Goal: Information Seeking & Learning: Learn about a topic

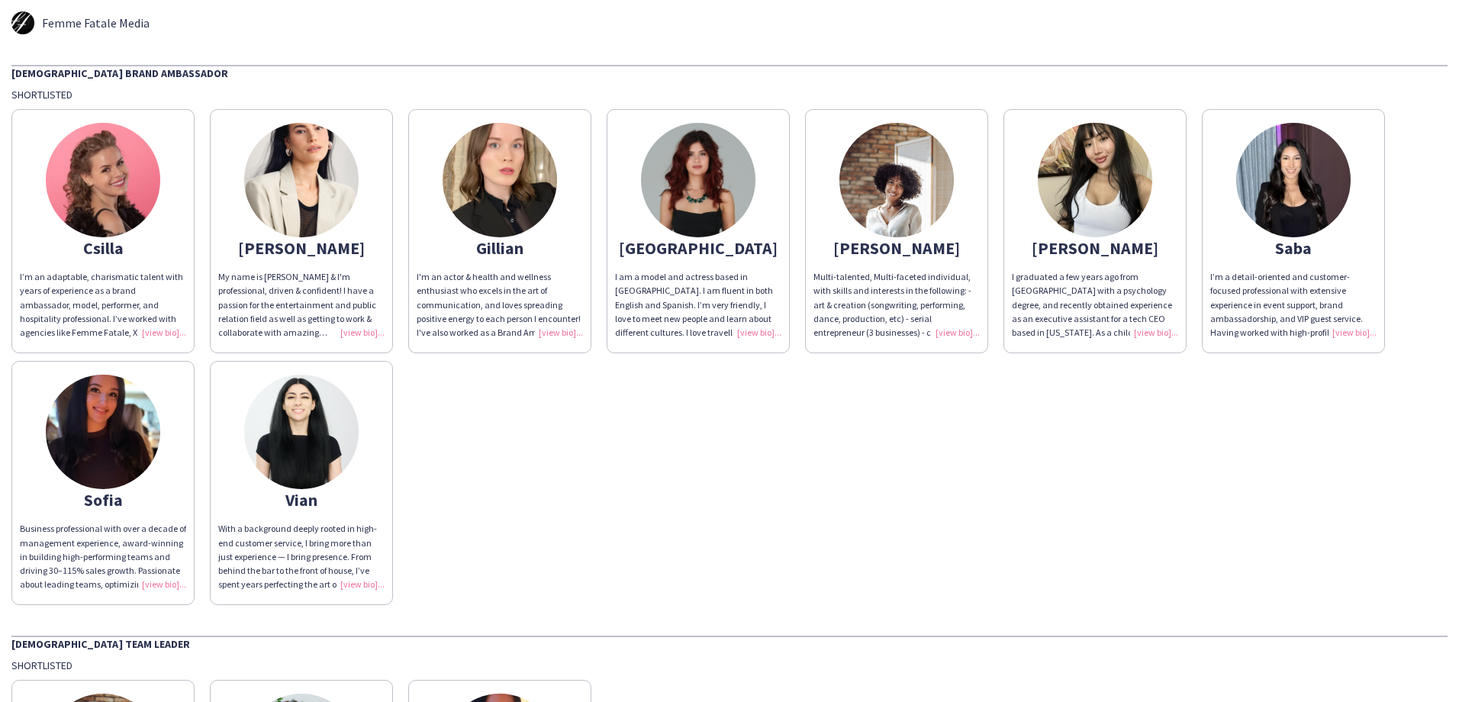
click at [536, 212] on img at bounding box center [500, 180] width 114 height 114
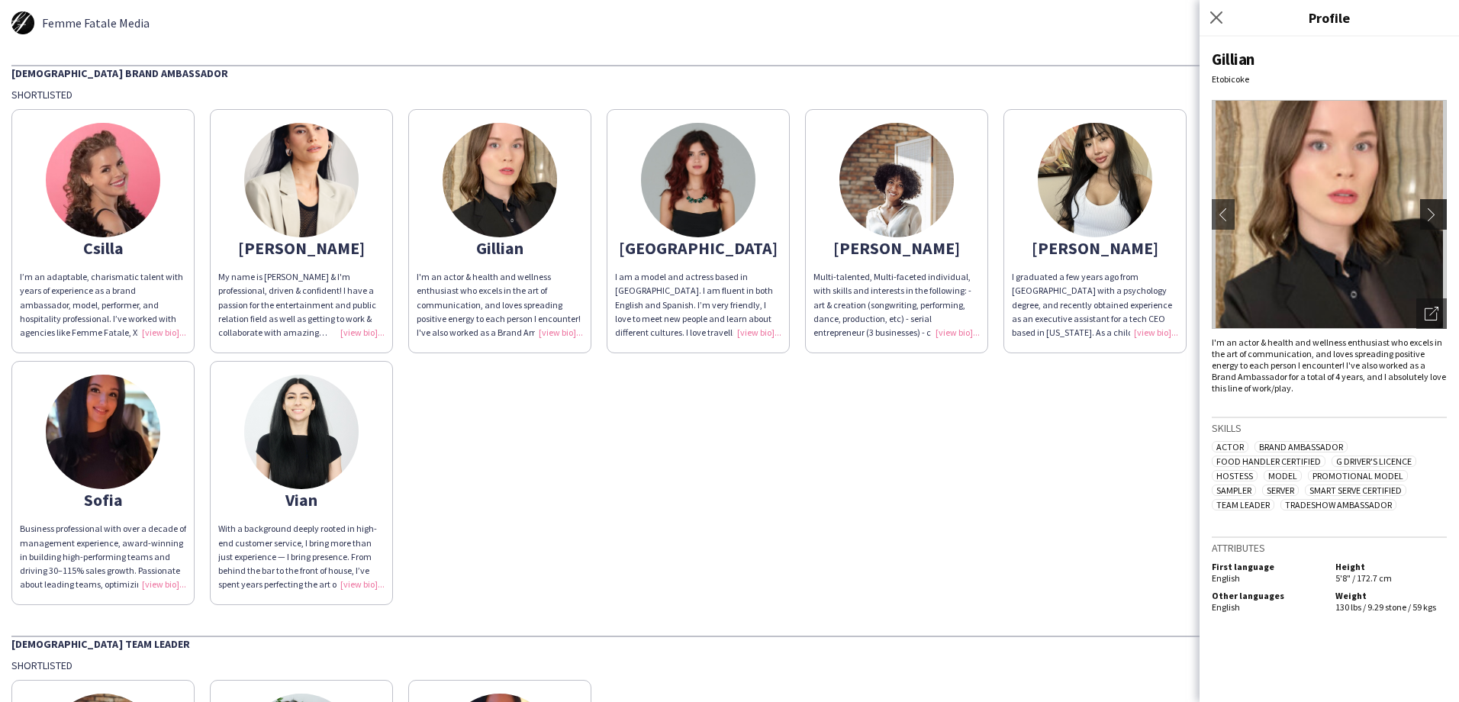
click at [1441, 217] on app-icon "chevron-right" at bounding box center [1435, 215] width 21 height 14
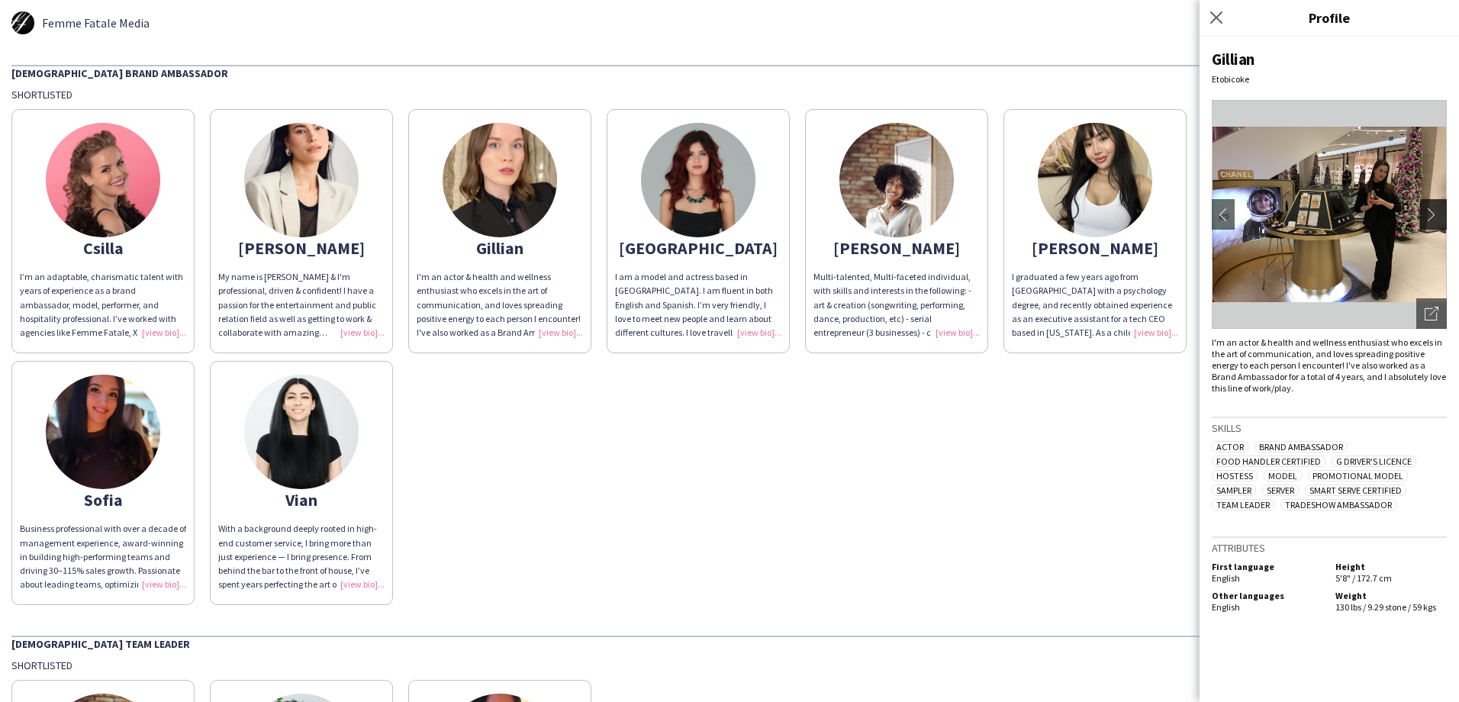
click at [1435, 212] on app-icon "chevron-right" at bounding box center [1435, 215] width 21 height 14
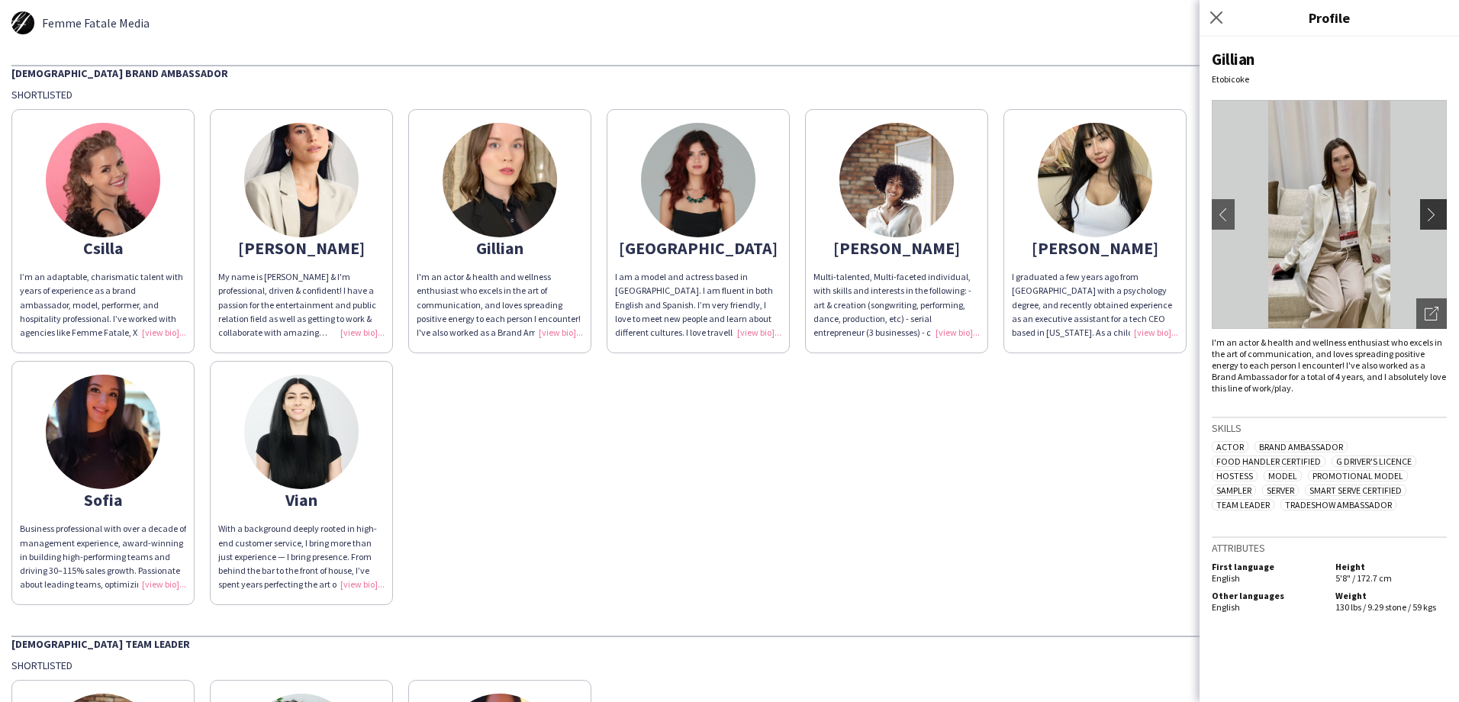
click at [1435, 212] on app-icon "chevron-right" at bounding box center [1435, 215] width 21 height 14
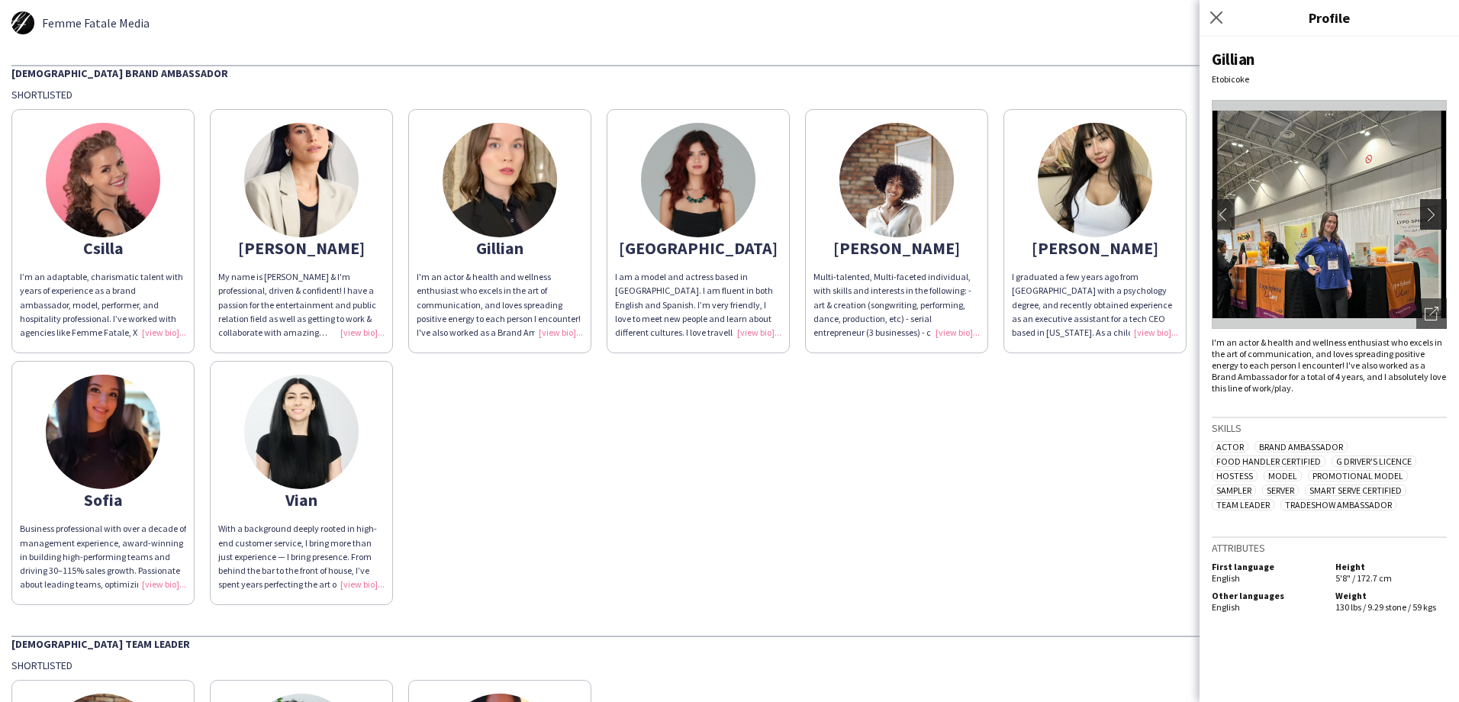
click at [1435, 212] on app-icon "chevron-right" at bounding box center [1435, 215] width 21 height 14
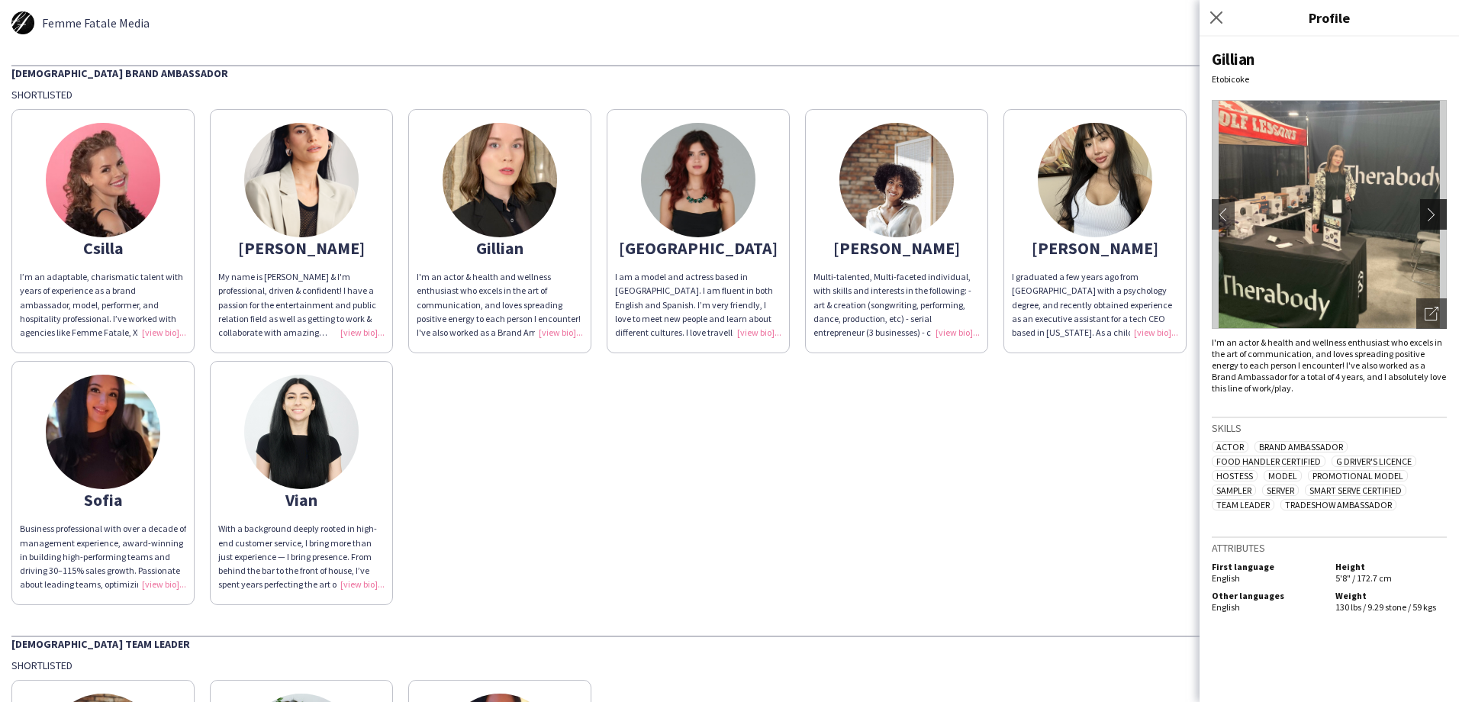
click at [1437, 211] on app-icon "chevron-right" at bounding box center [1435, 215] width 21 height 14
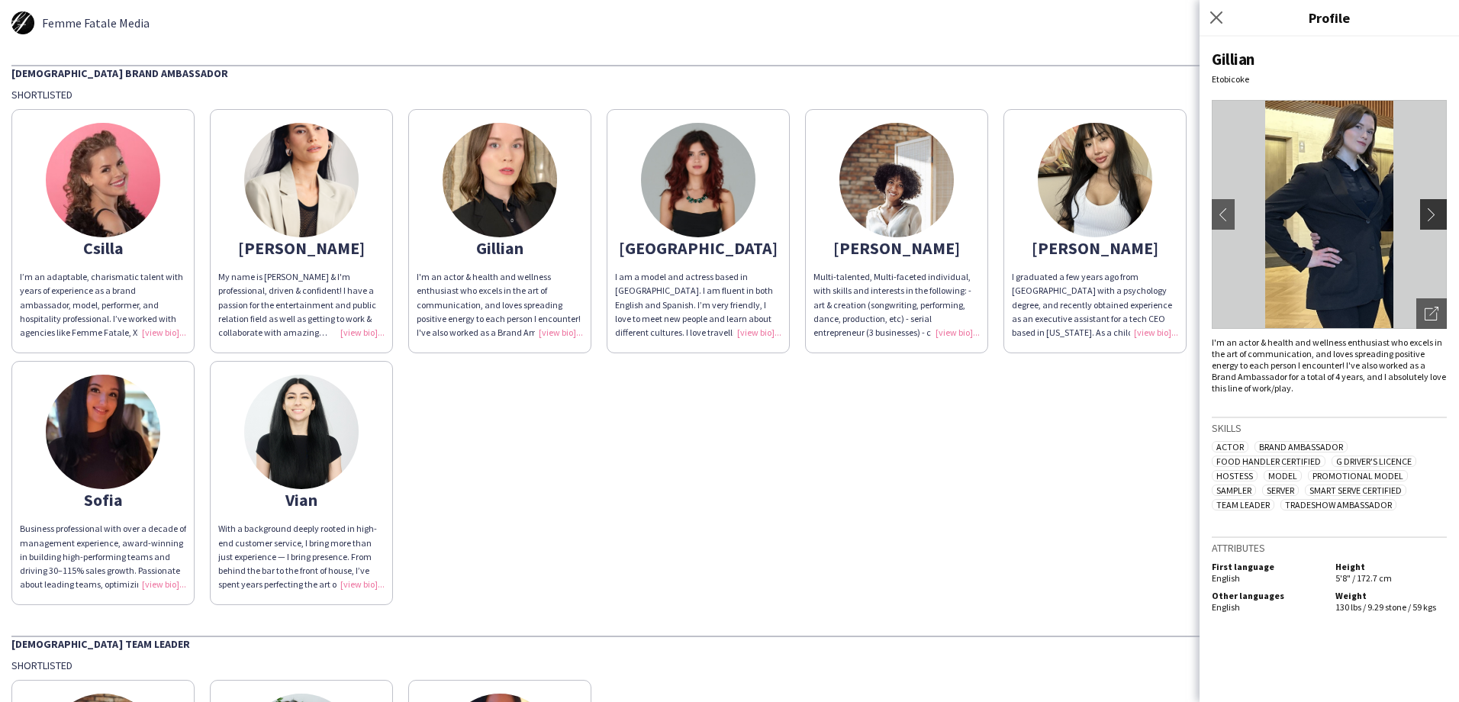
click at [1435, 211] on app-icon "chevron-right" at bounding box center [1435, 215] width 21 height 14
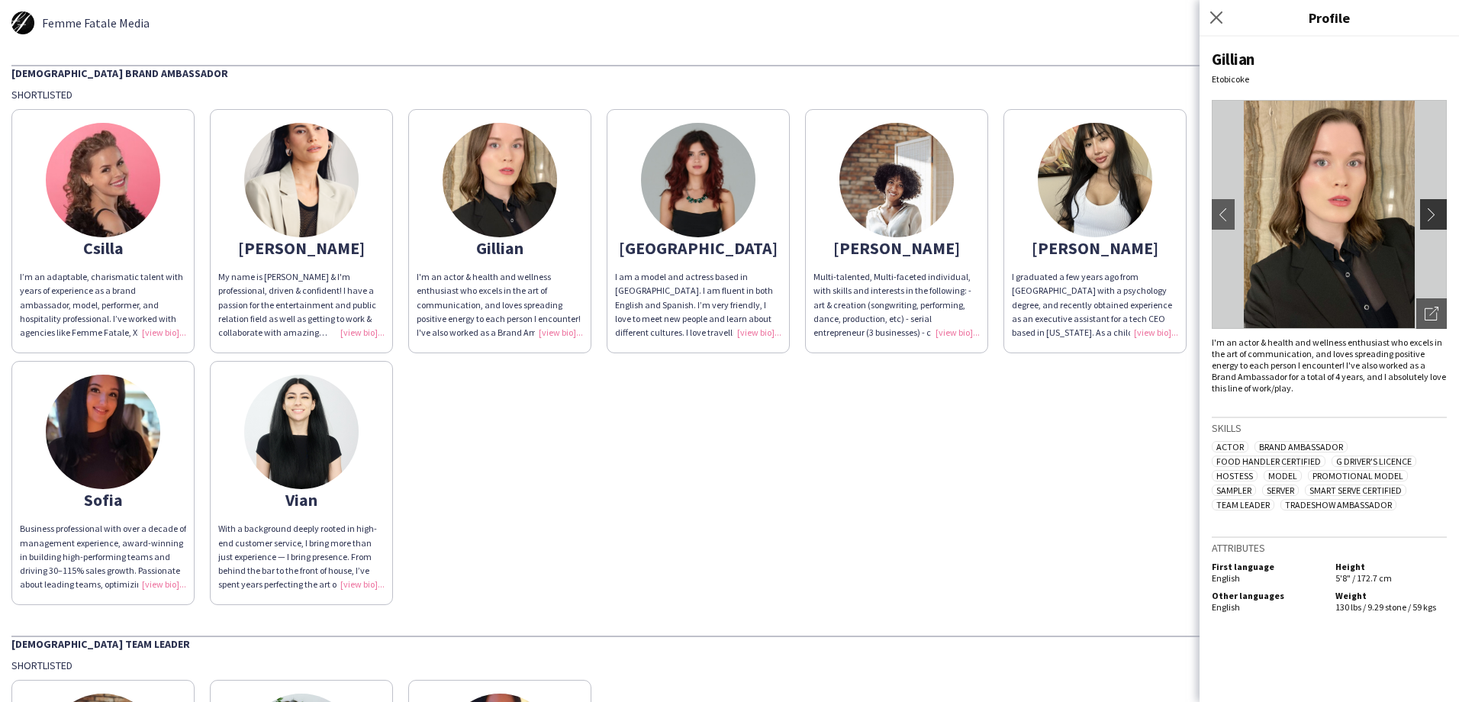
click at [1435, 211] on app-icon "chevron-right" at bounding box center [1435, 215] width 21 height 14
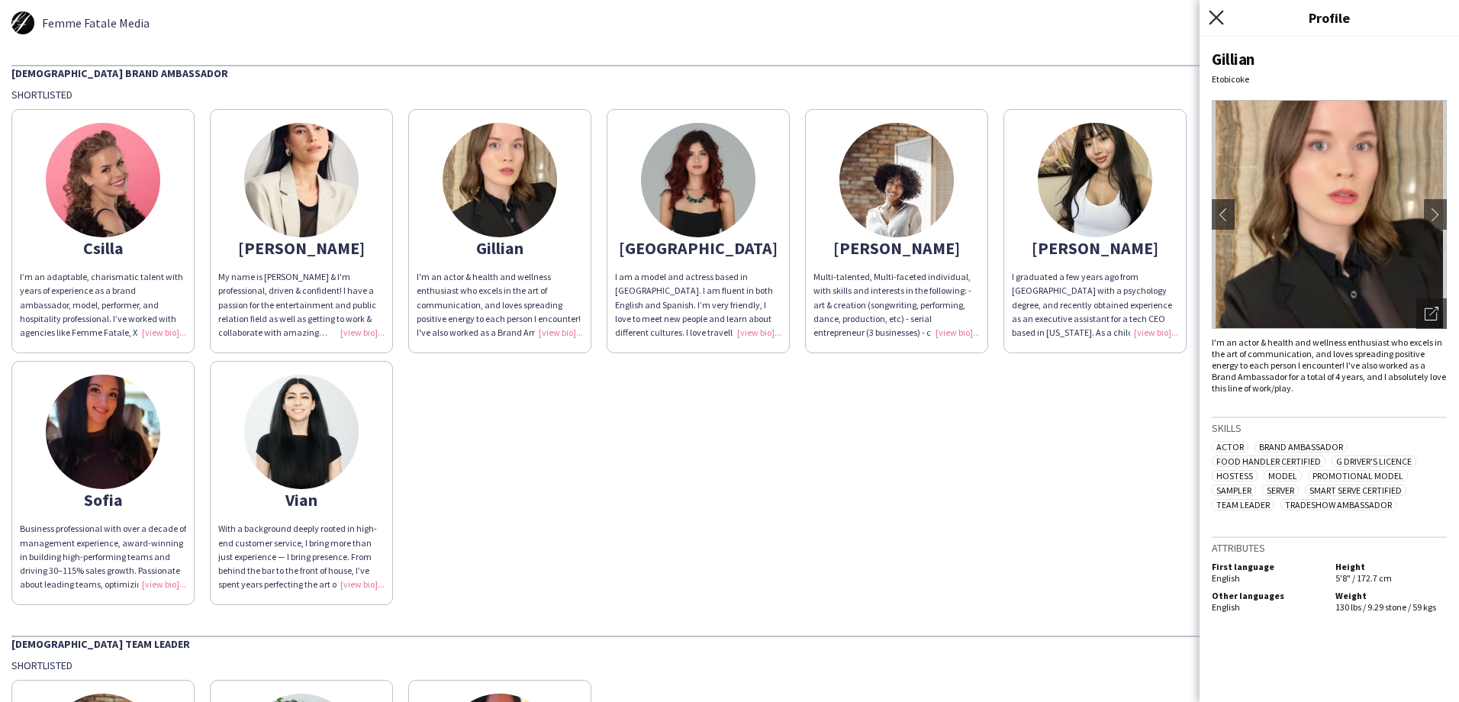
click at [1215, 18] on icon "Close pop-in" at bounding box center [1216, 17] width 14 height 14
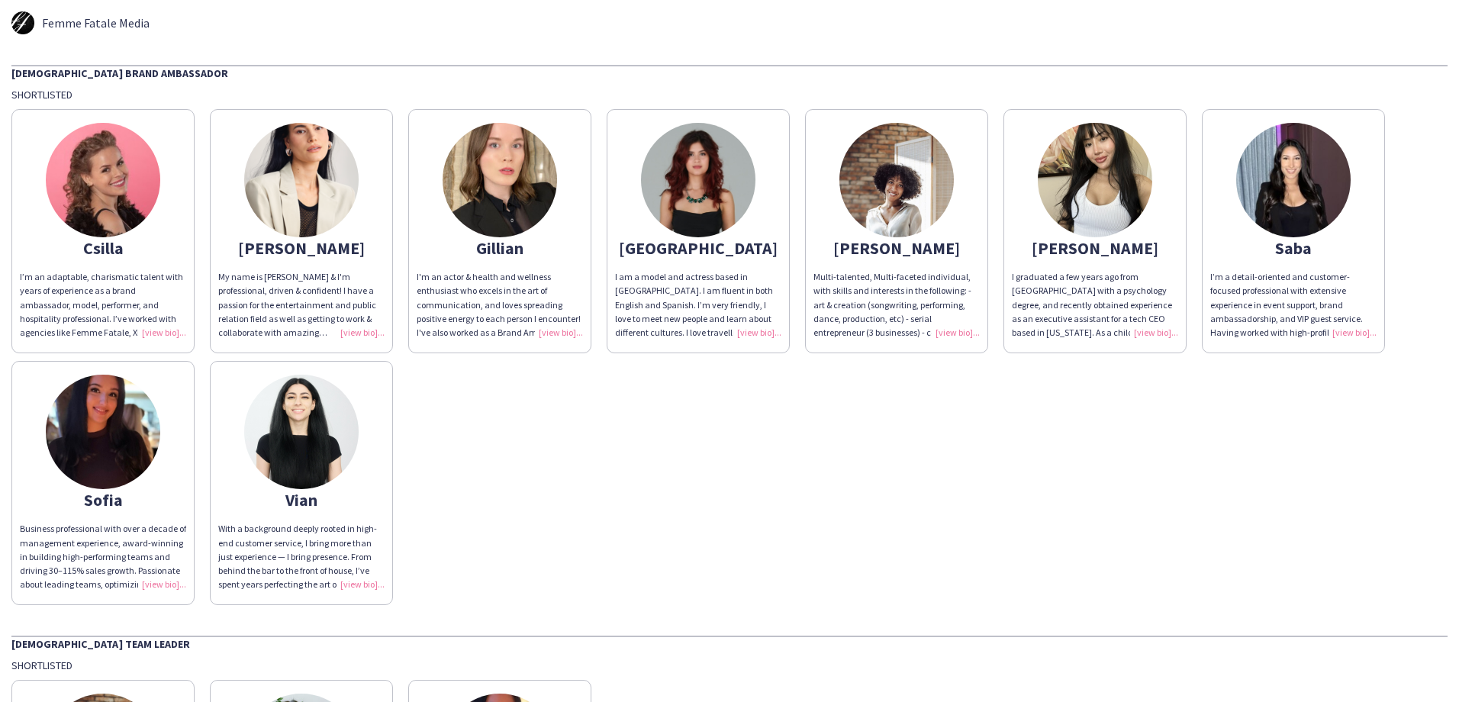
click at [107, 451] on img at bounding box center [103, 432] width 114 height 114
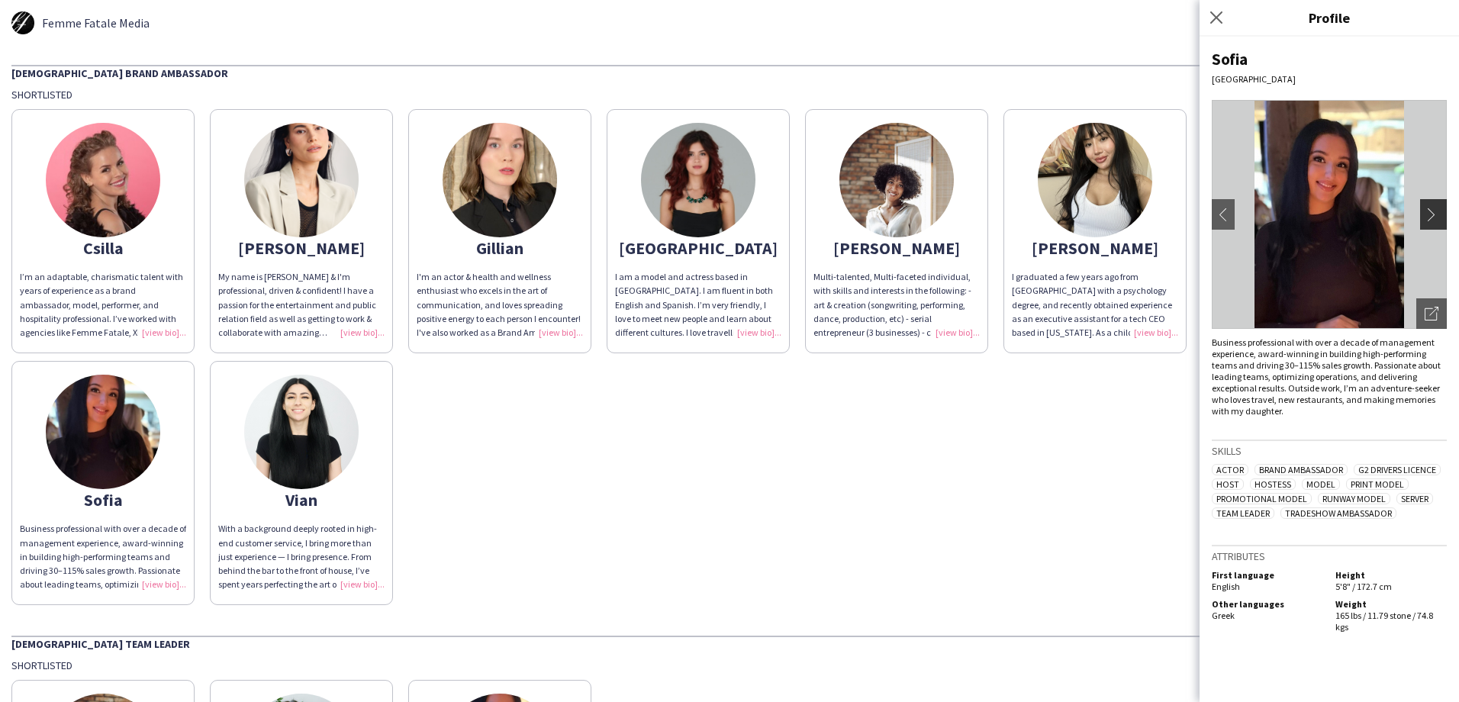
click at [1436, 218] on app-icon "chevron-right" at bounding box center [1435, 215] width 21 height 14
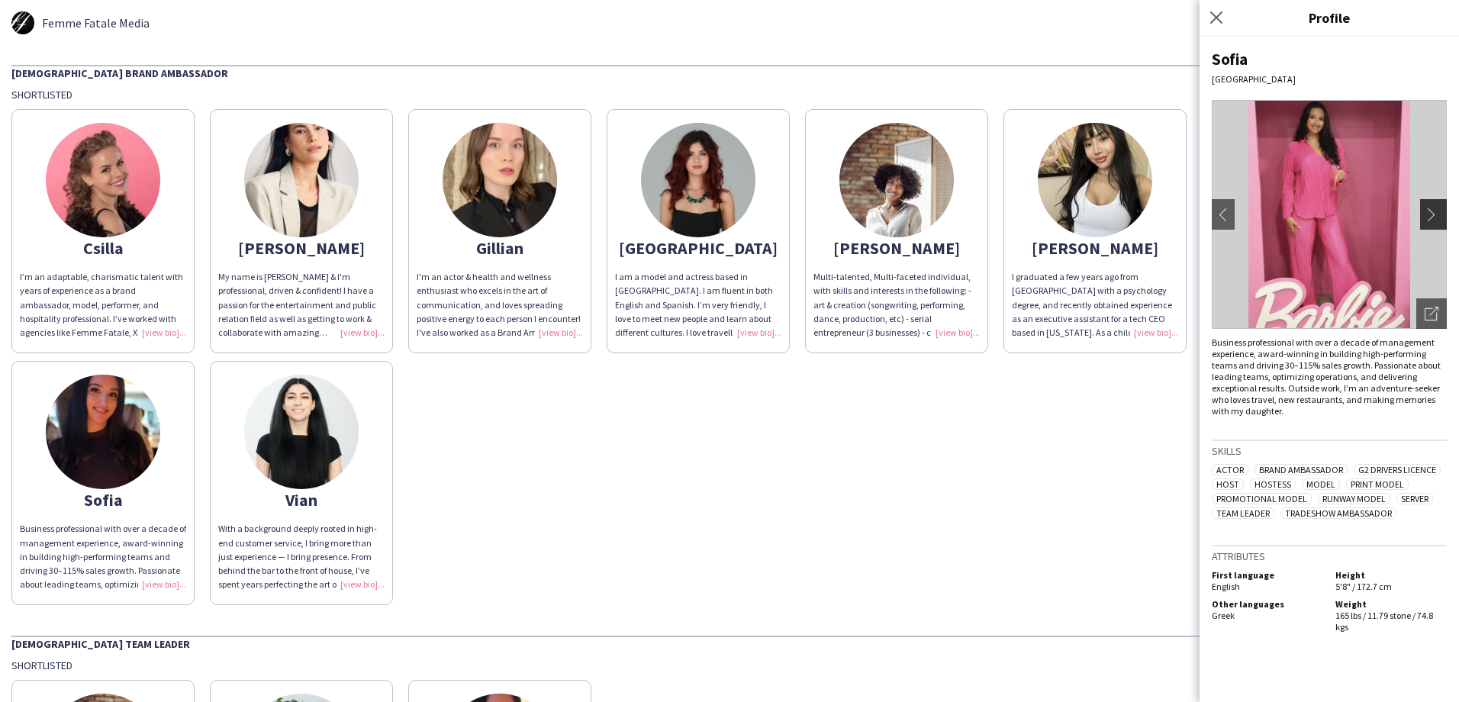
click at [1434, 208] on app-icon "chevron-right" at bounding box center [1435, 215] width 21 height 14
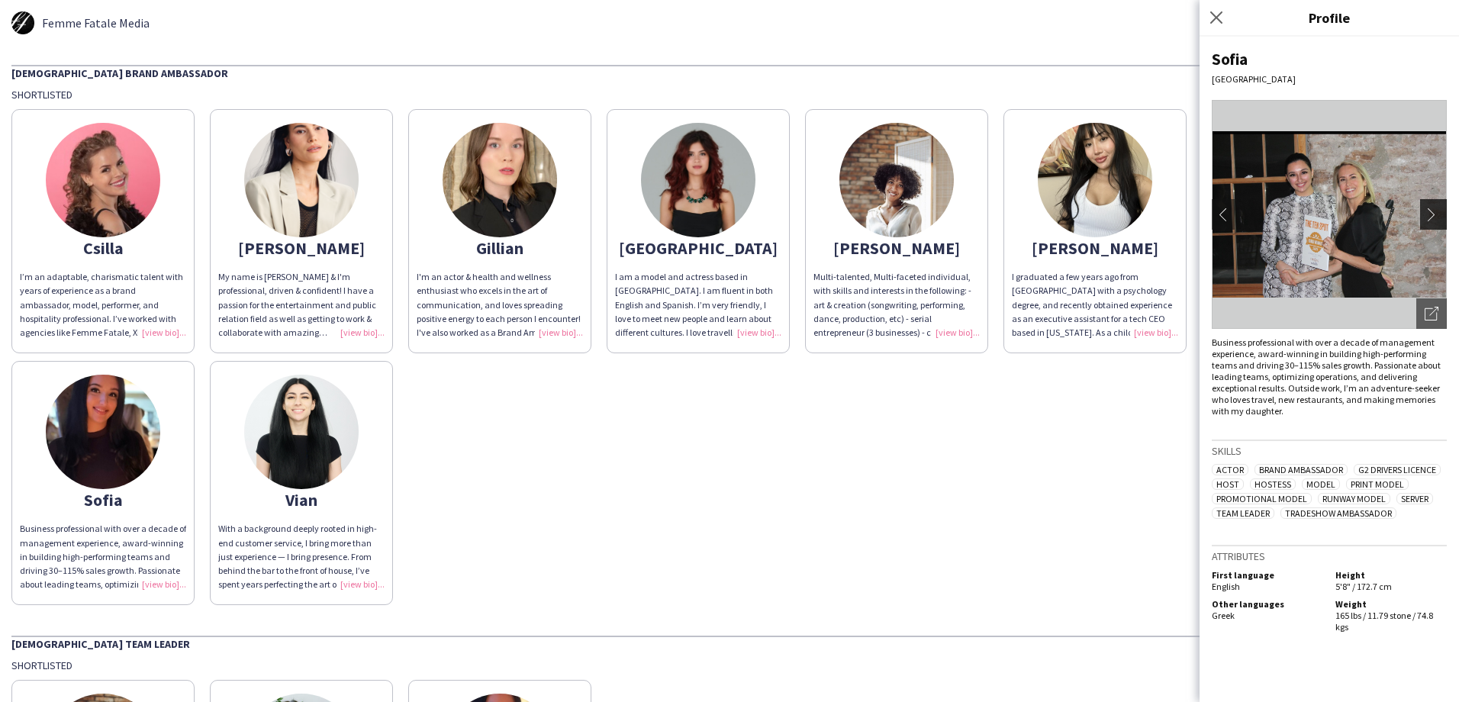
click at [1434, 208] on app-icon "chevron-right" at bounding box center [1435, 215] width 21 height 14
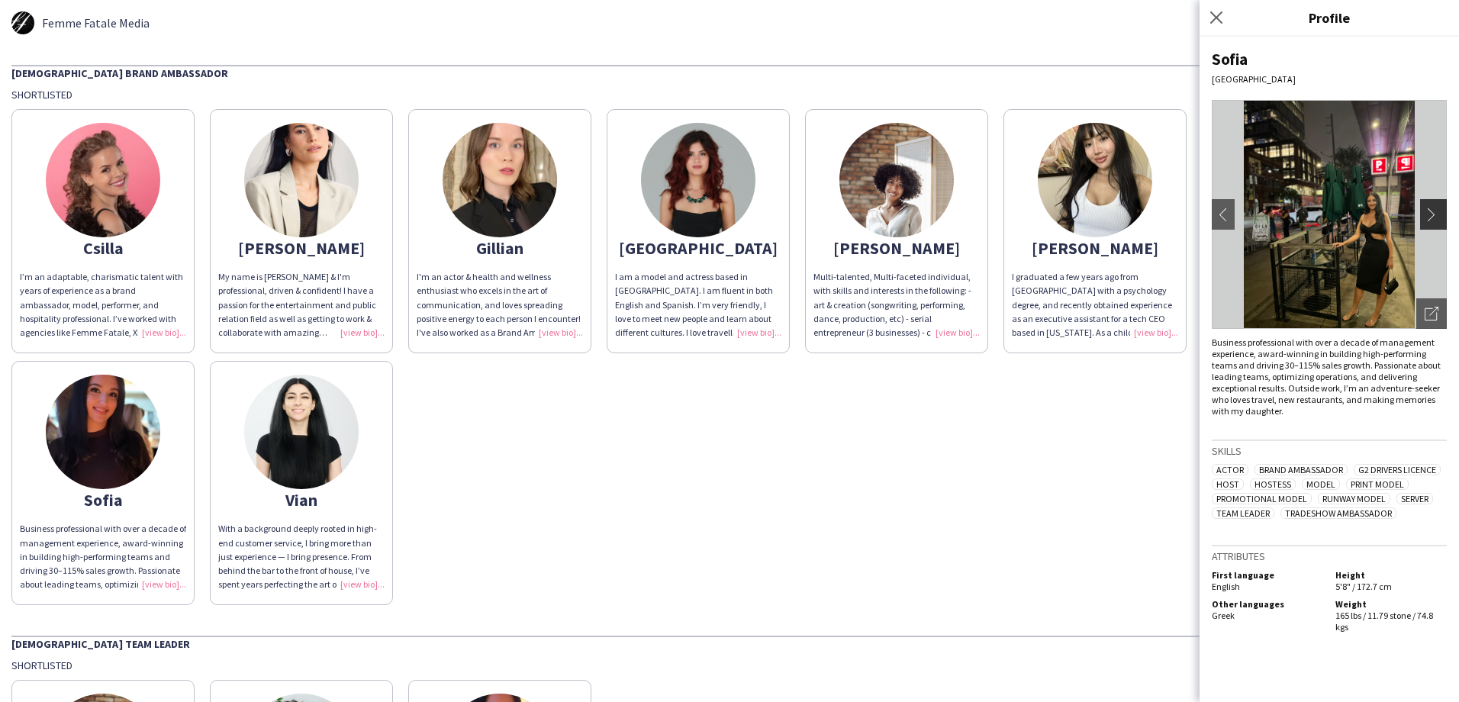
click at [1434, 208] on app-icon "chevron-right" at bounding box center [1435, 215] width 21 height 14
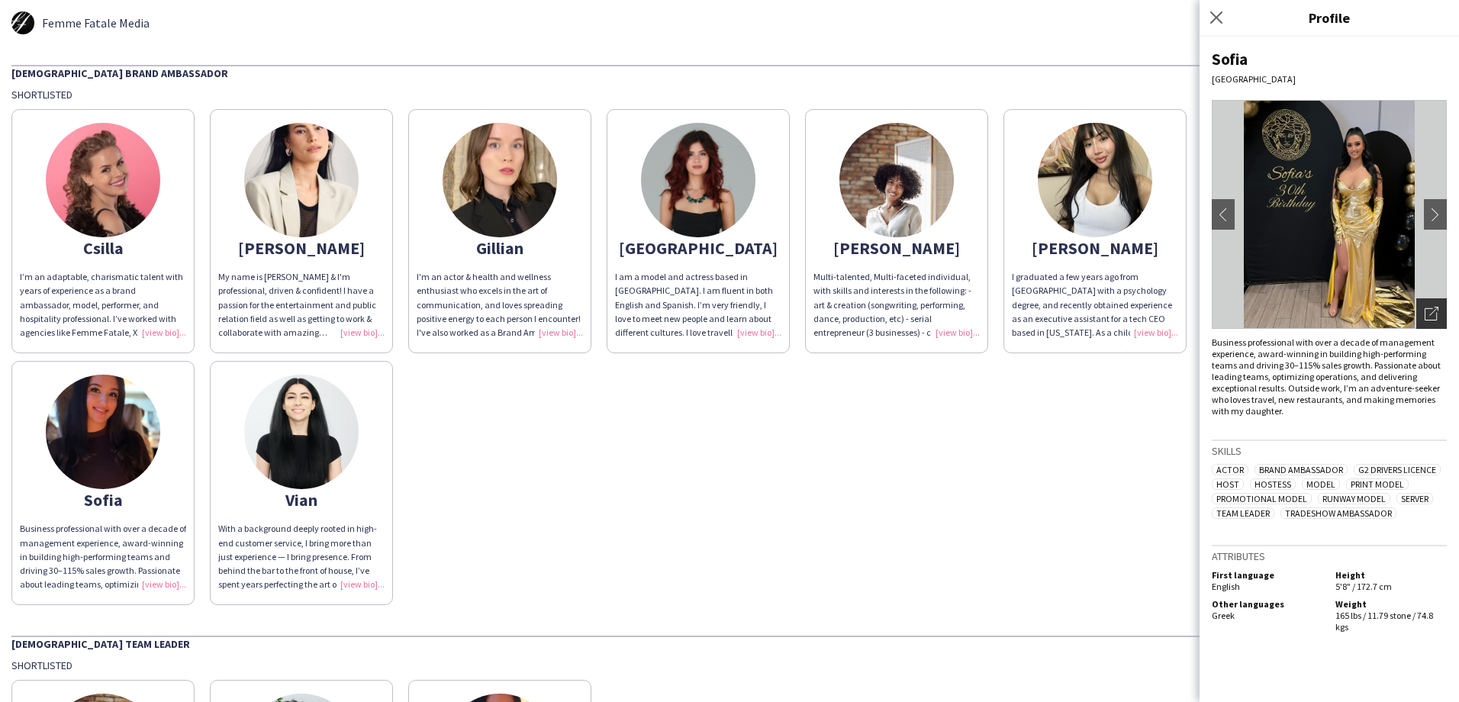
click at [1435, 315] on icon "Open photos pop-in" at bounding box center [1432, 314] width 14 height 14
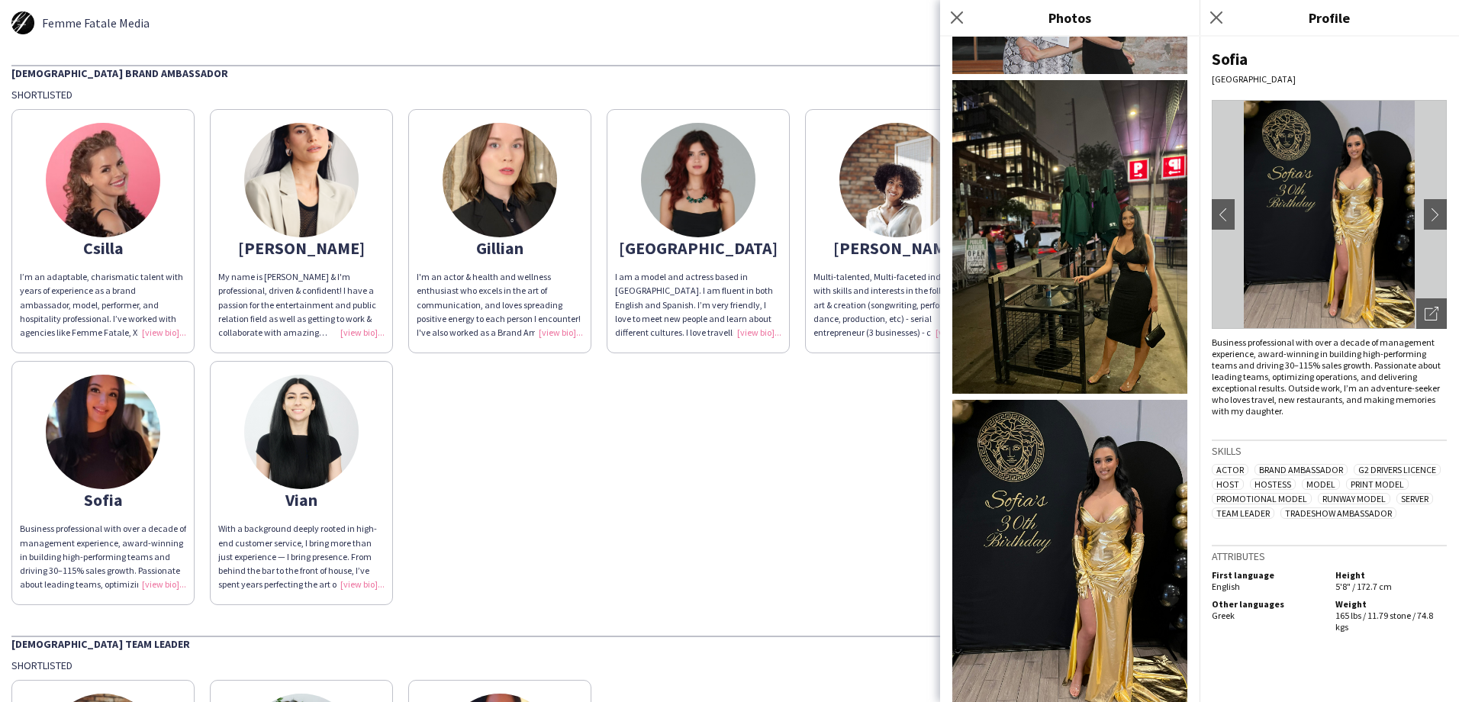
scroll to position [584, 0]
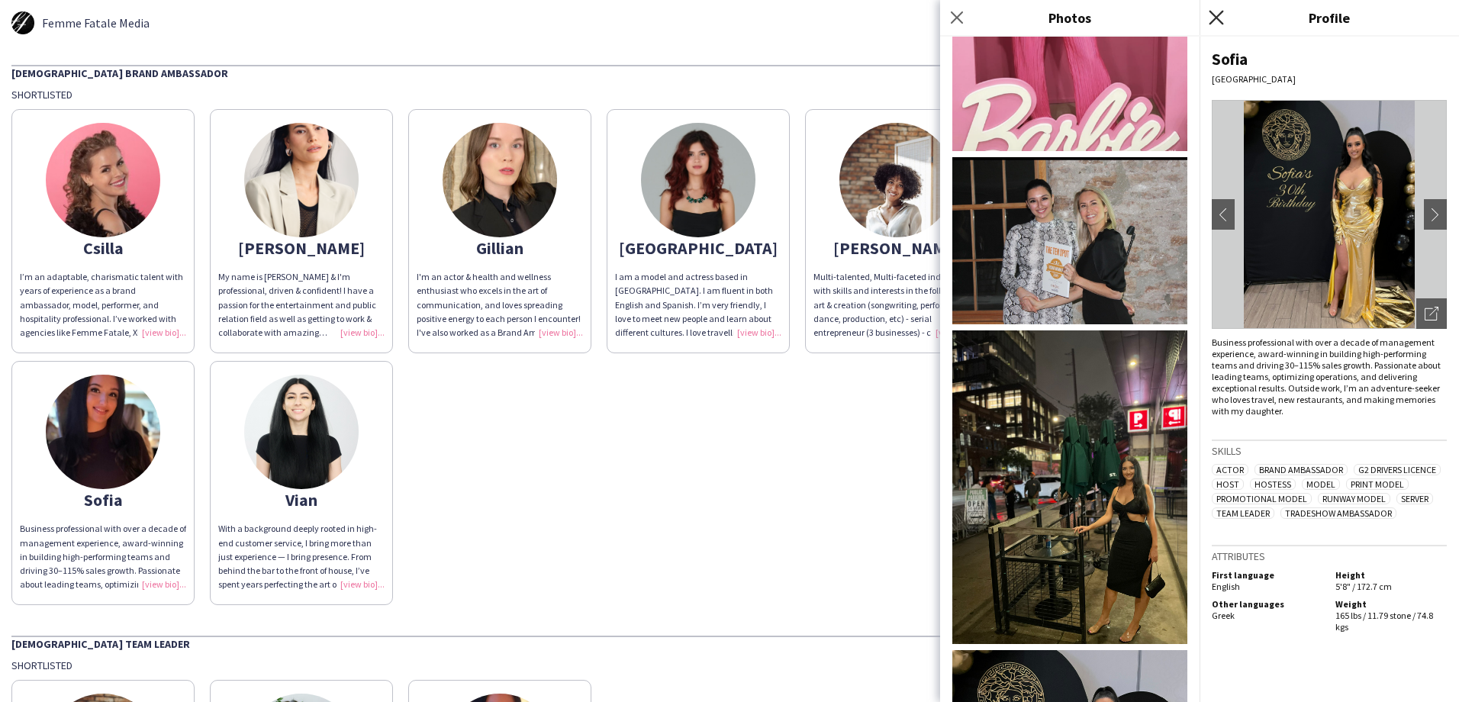
click at [1222, 15] on icon "Close pop-in" at bounding box center [1216, 17] width 14 height 14
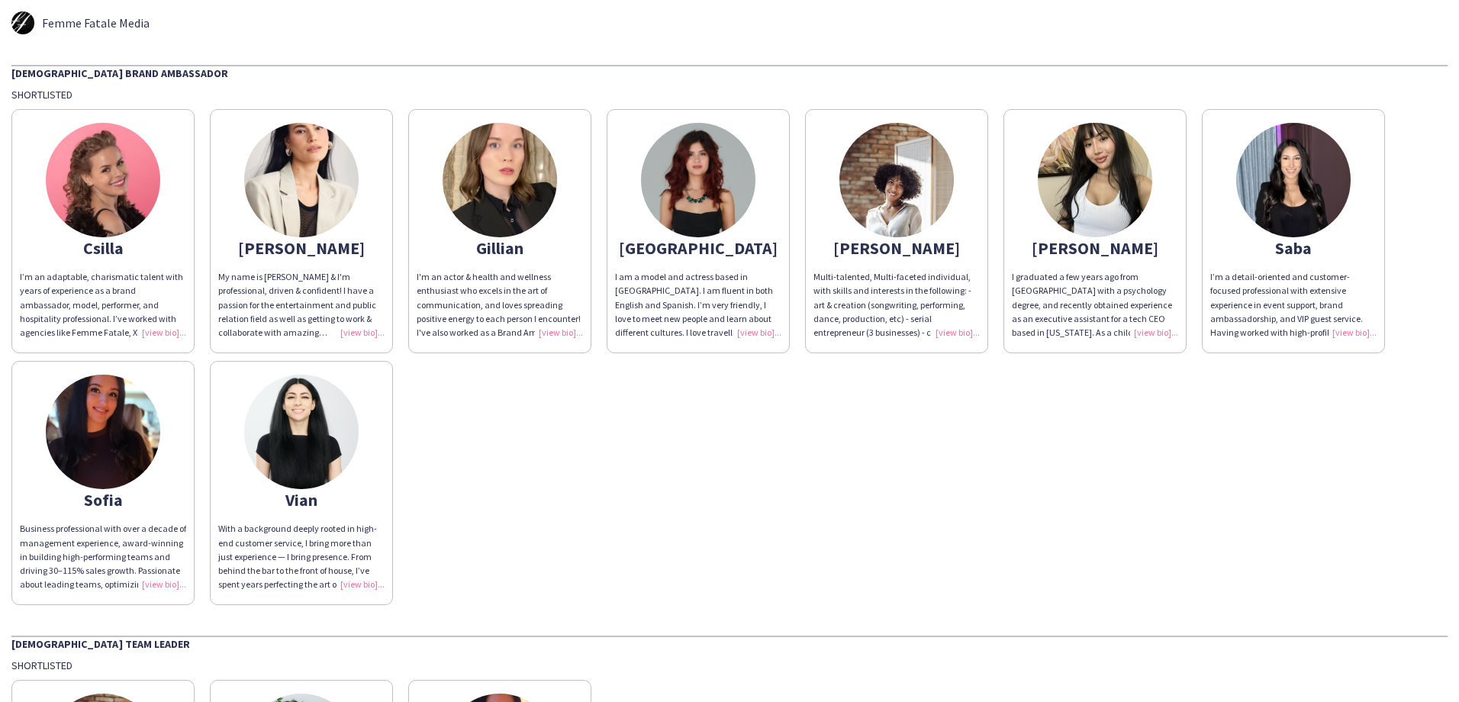
click at [1288, 184] on img at bounding box center [1293, 180] width 114 height 114
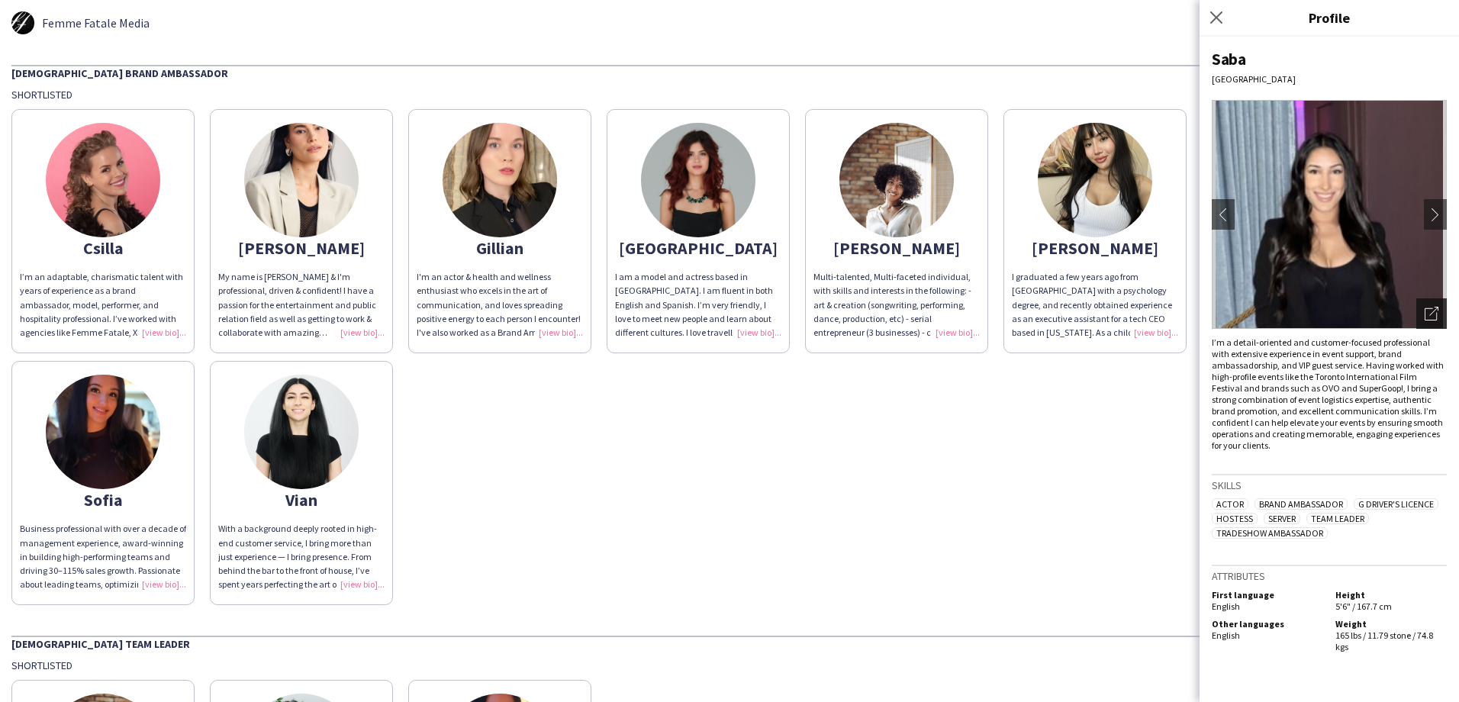
click at [1429, 314] on icon "Open photos pop-in" at bounding box center [1432, 314] width 14 height 14
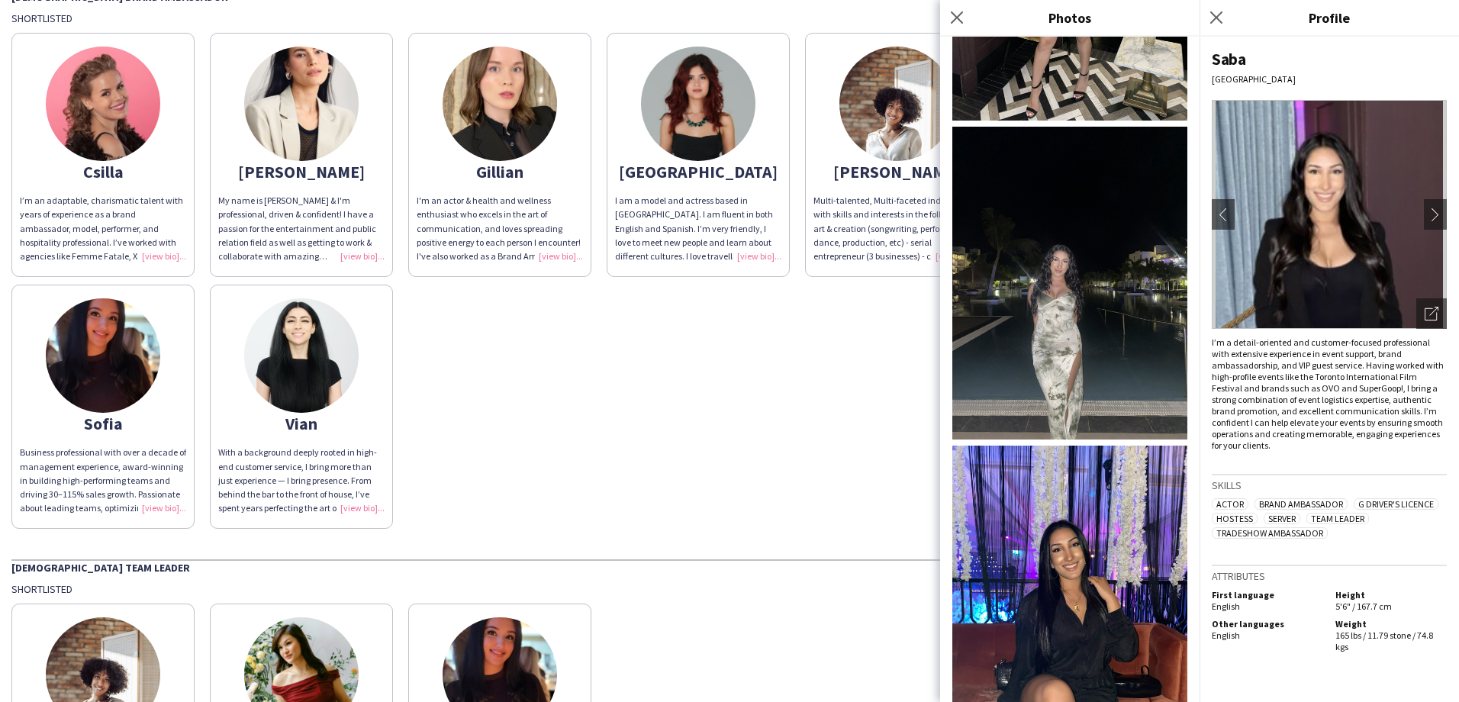
scroll to position [291, 0]
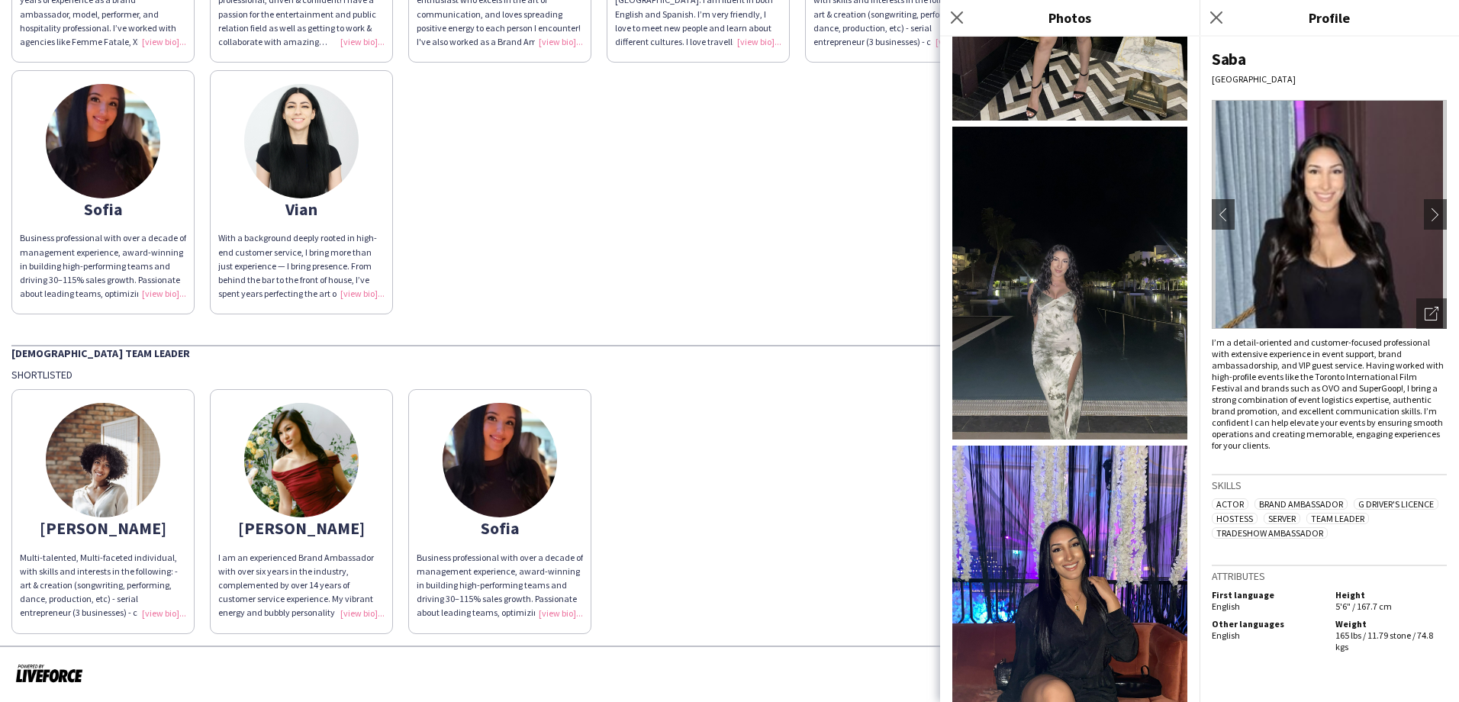
click at [114, 510] on img at bounding box center [103, 460] width 114 height 114
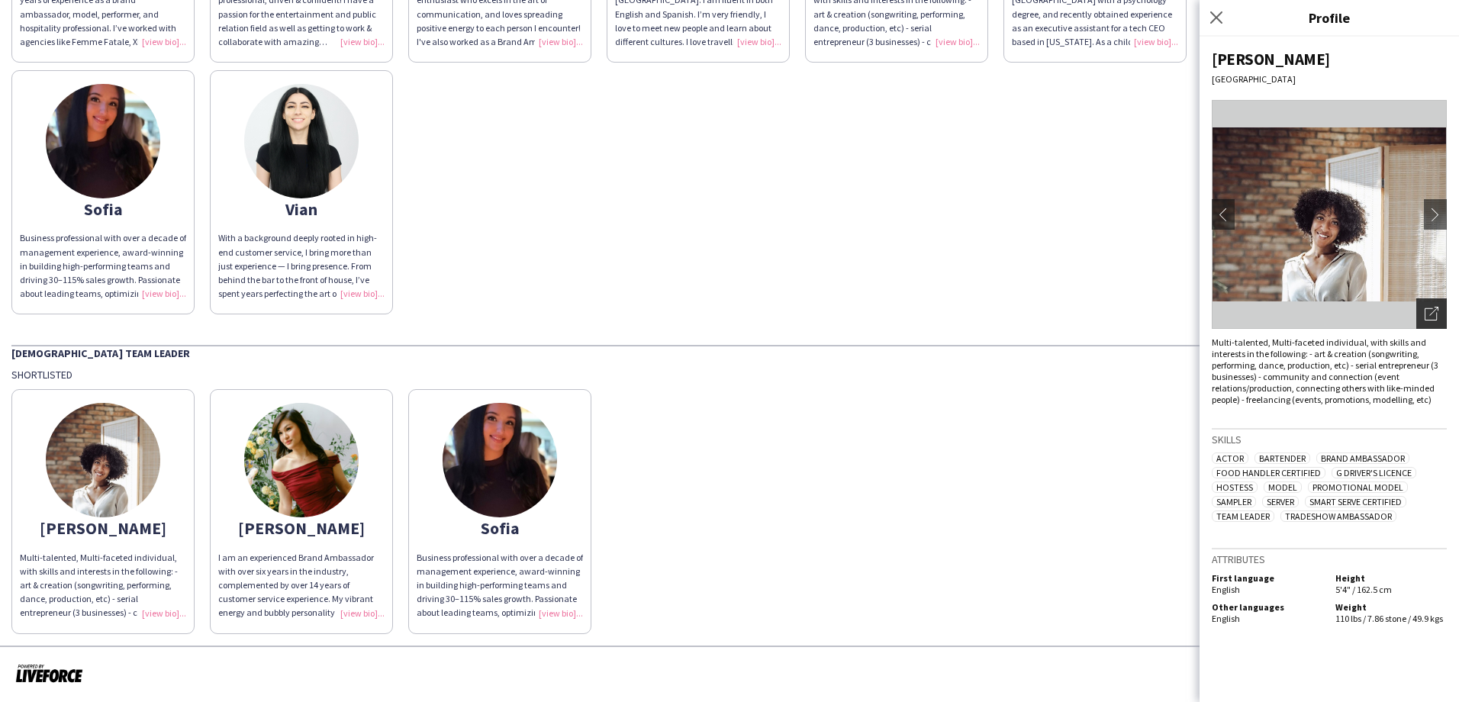
click at [1429, 312] on icon "Open photos pop-in" at bounding box center [1432, 314] width 14 height 14
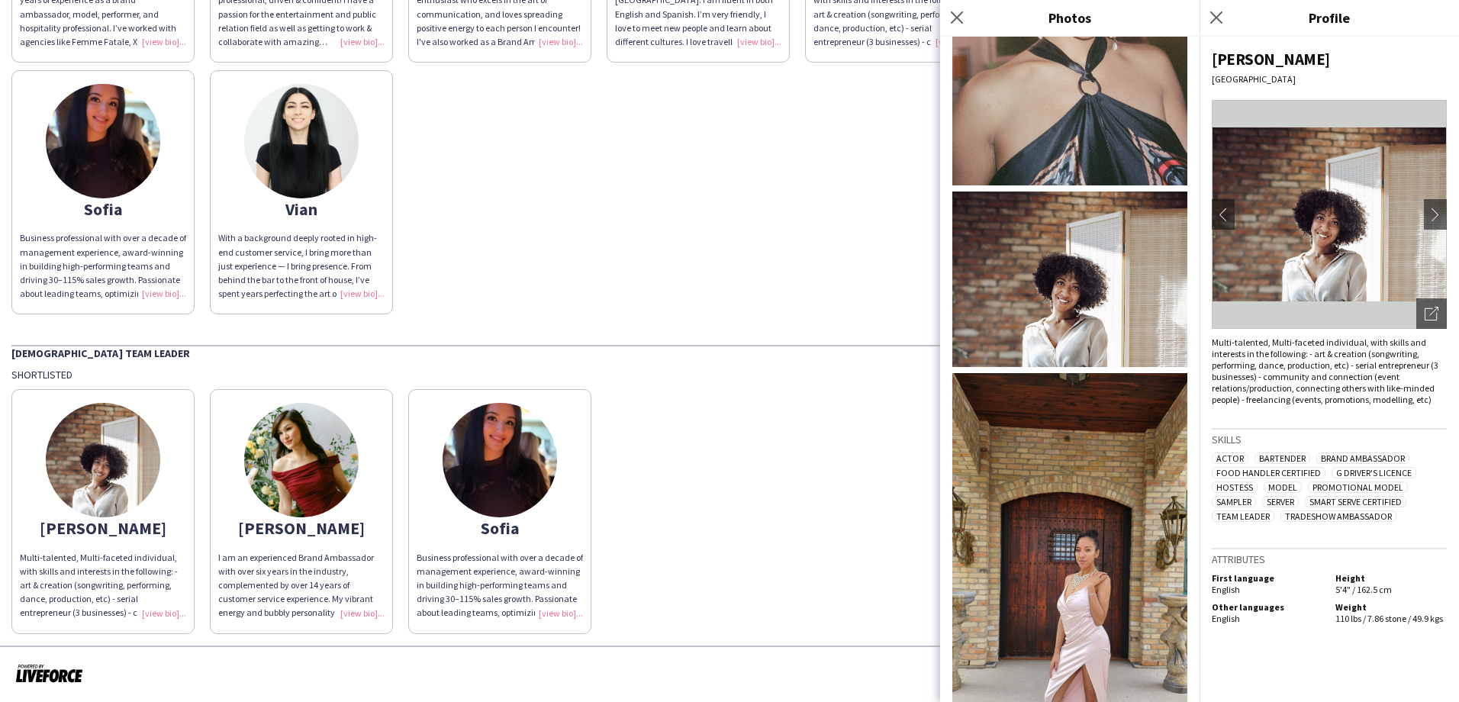
scroll to position [1073, 0]
click at [950, 16] on icon "Close pop-in" at bounding box center [956, 17] width 14 height 14
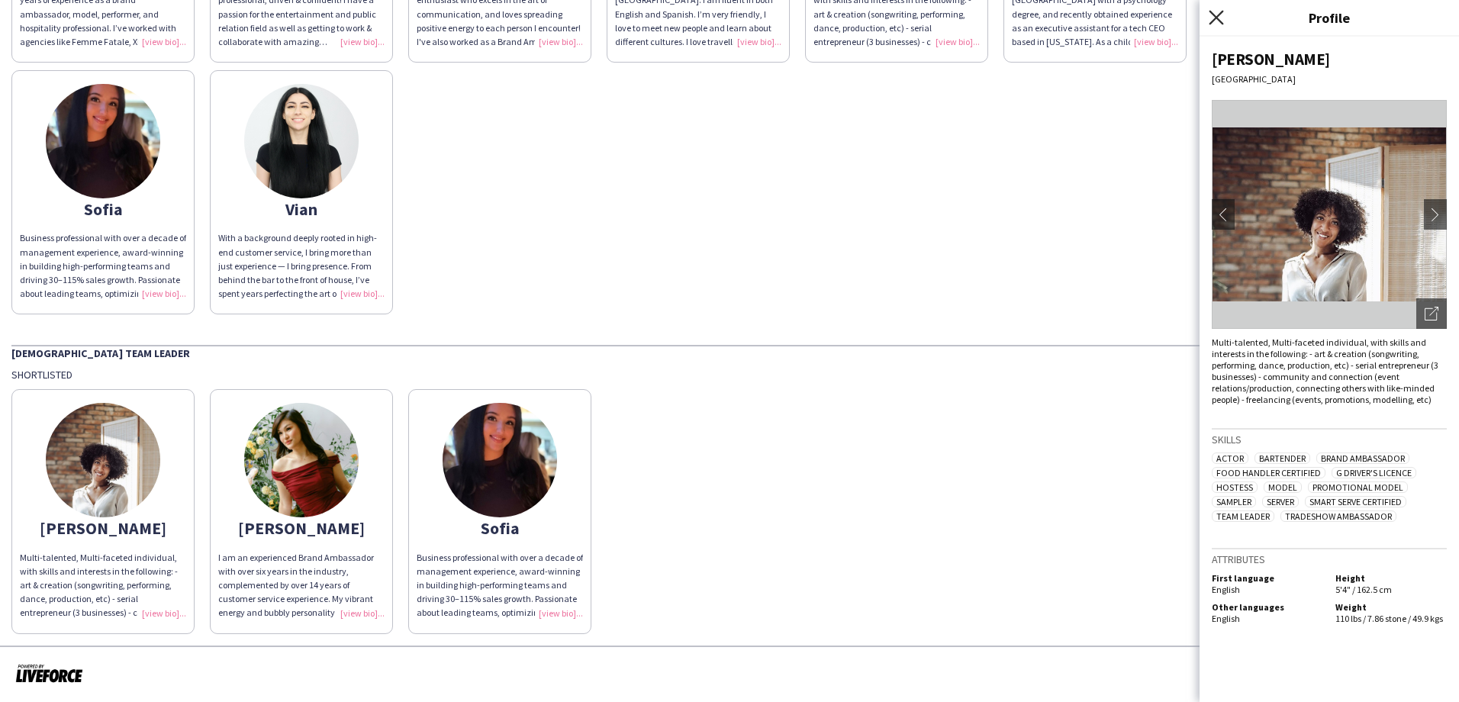
click at [1217, 21] on icon "Close pop-in" at bounding box center [1216, 17] width 14 height 14
